Goal: Task Accomplishment & Management: Use online tool/utility

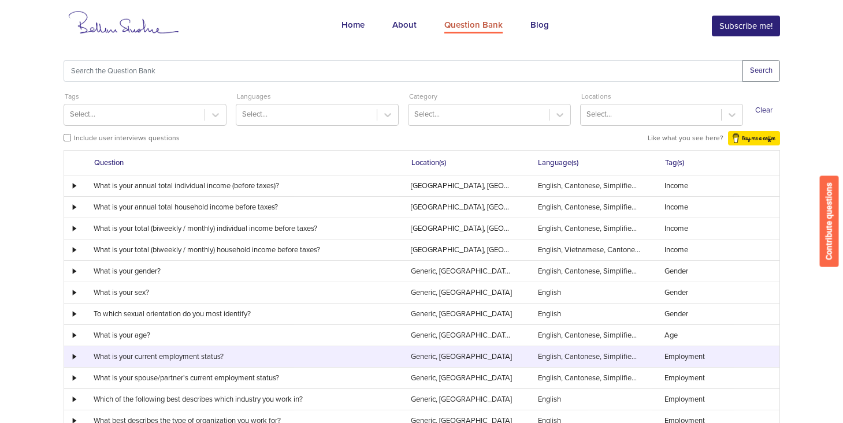
click at [76, 355] on div at bounding box center [73, 357] width 17 height 6
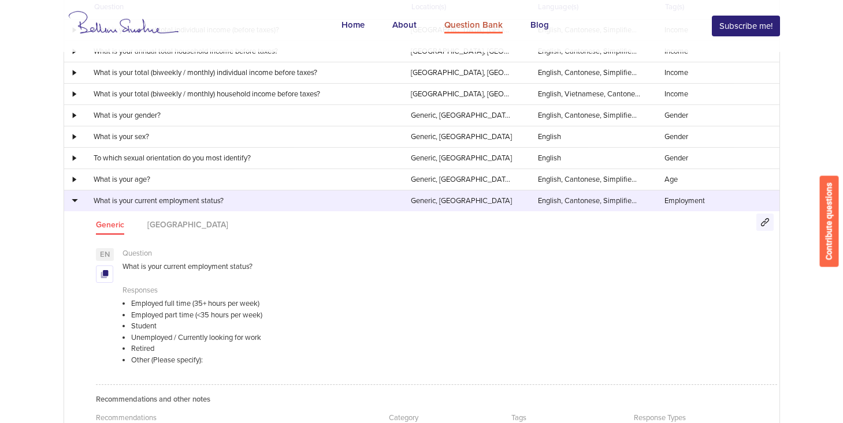
scroll to position [154, 0]
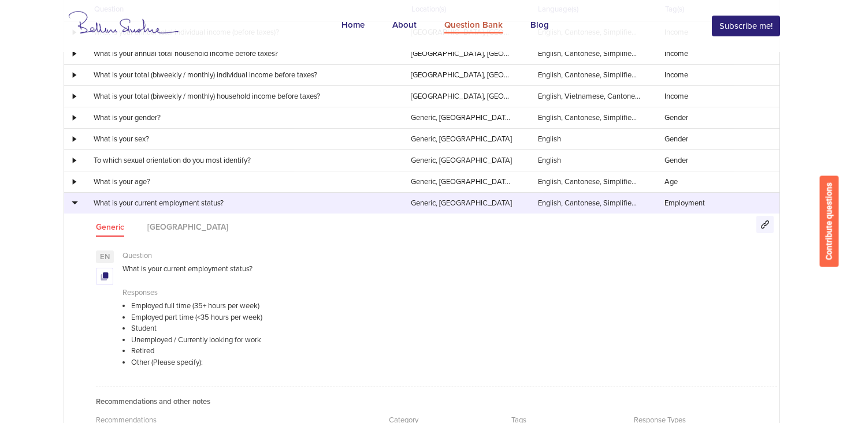
click at [79, 207] on td at bounding box center [73, 202] width 18 height 21
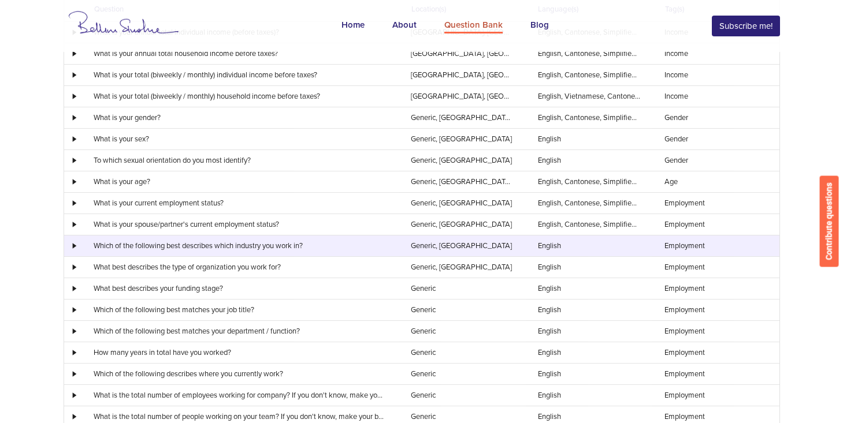
click at [67, 247] on div at bounding box center [73, 246] width 17 height 6
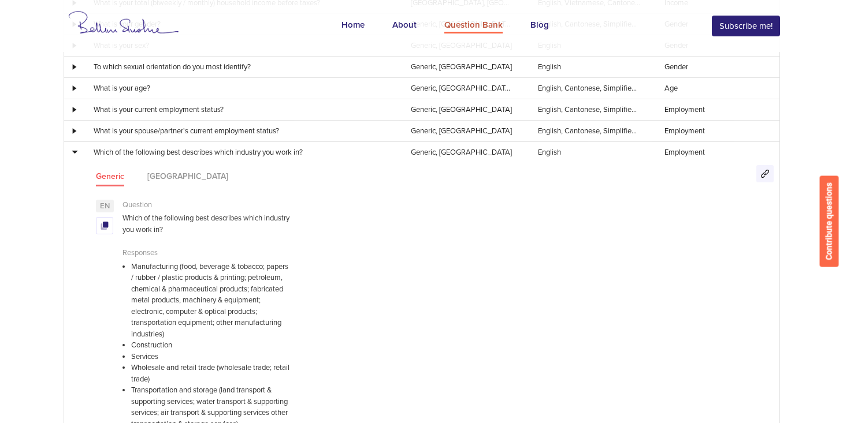
scroll to position [224, 0]
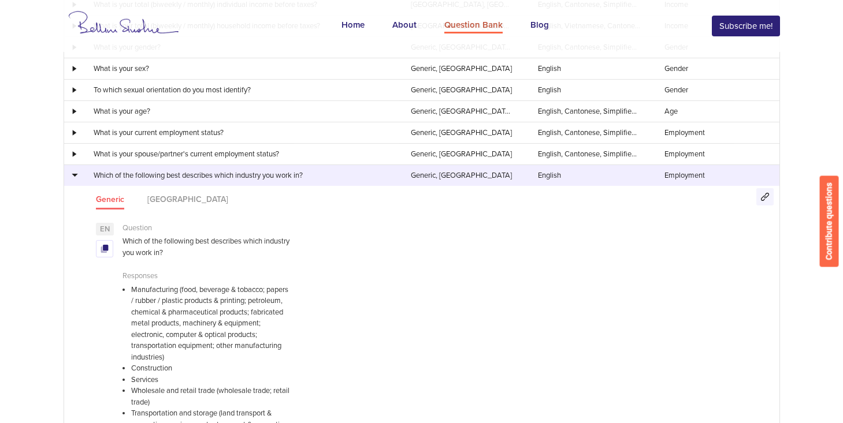
click at [79, 184] on td at bounding box center [73, 175] width 18 height 21
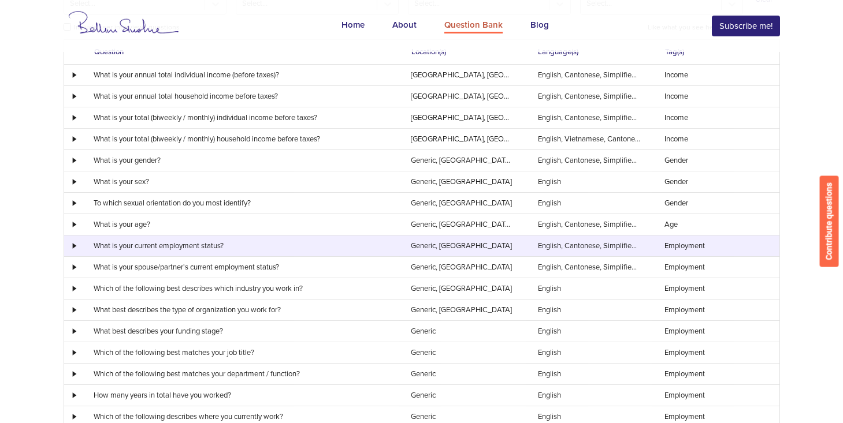
scroll to position [33, 0]
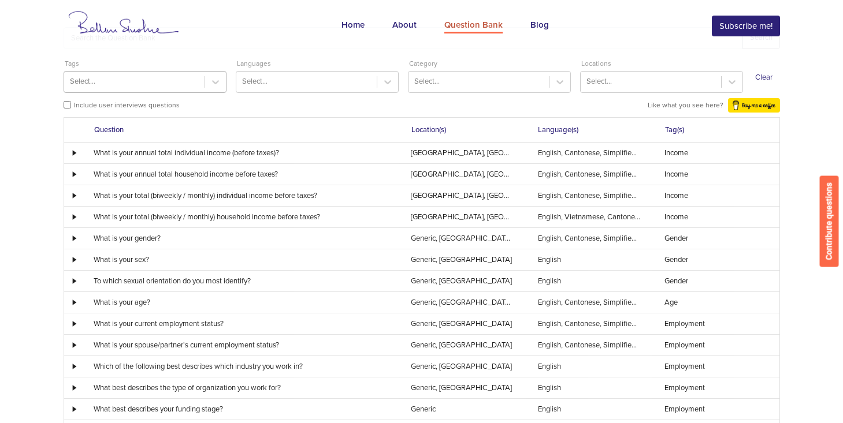
click at [172, 81] on div "Select..." at bounding box center [134, 82] width 140 height 18
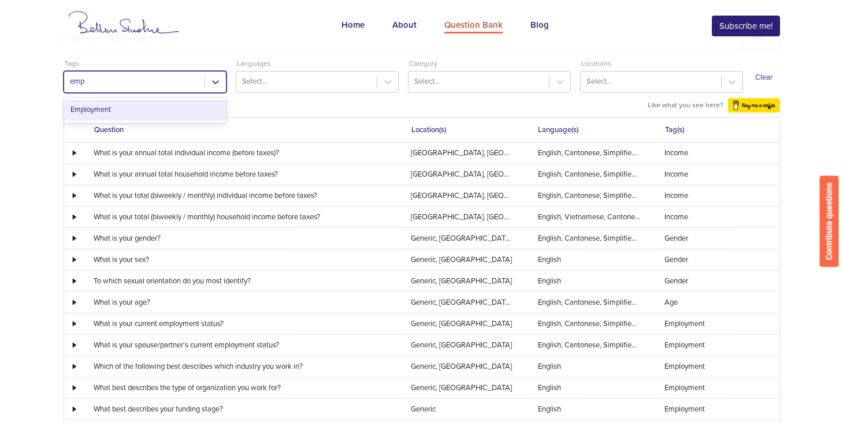
type input "empl"
click at [174, 99] on div "Employment" at bounding box center [145, 110] width 163 height 25
click at [147, 113] on div "Employment" at bounding box center [145, 110] width 163 height 21
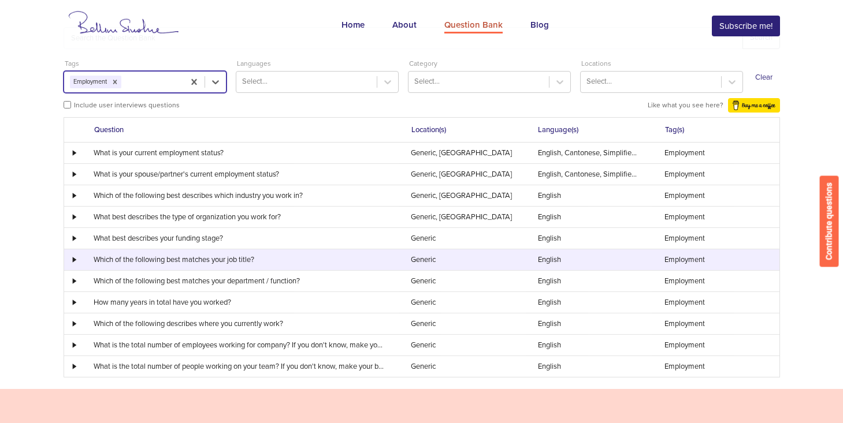
click at [68, 262] on div at bounding box center [73, 260] width 17 height 6
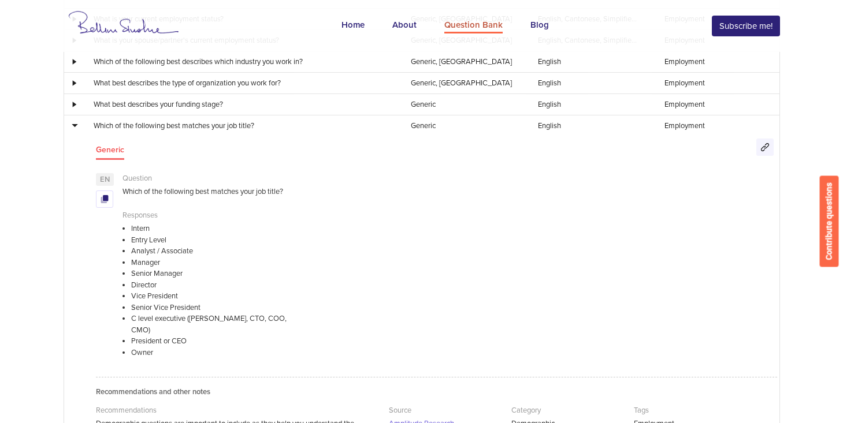
scroll to position [156, 0]
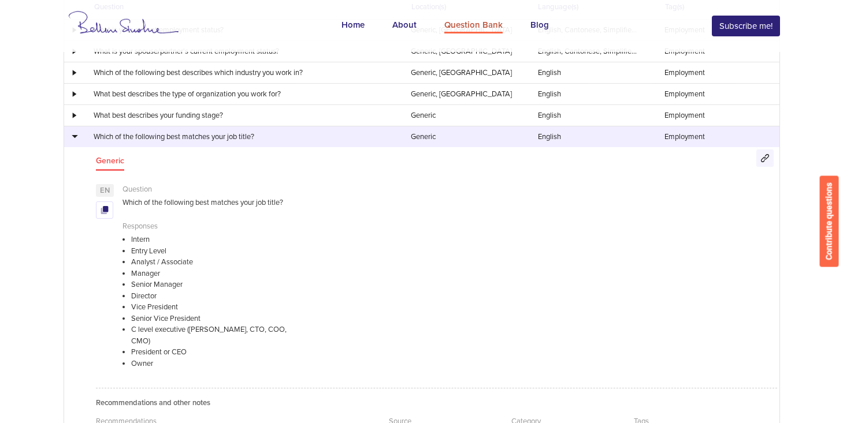
click at [77, 141] on td at bounding box center [73, 136] width 18 height 21
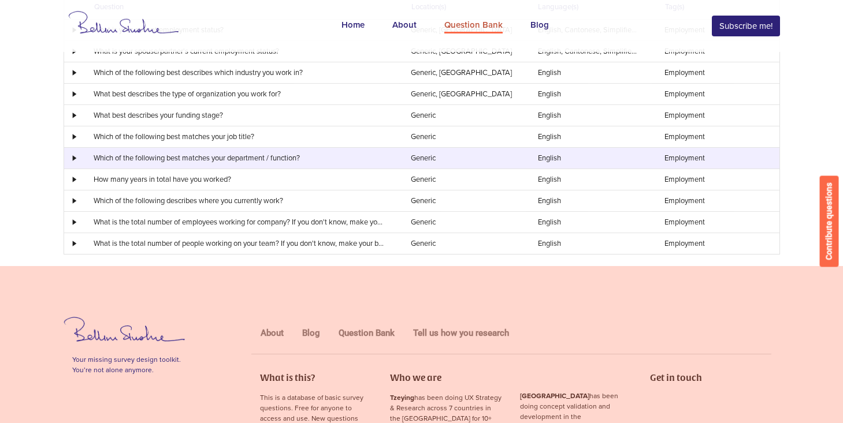
click at [73, 161] on div at bounding box center [73, 158] width 17 height 6
